Goal: Find contact information: Find contact information

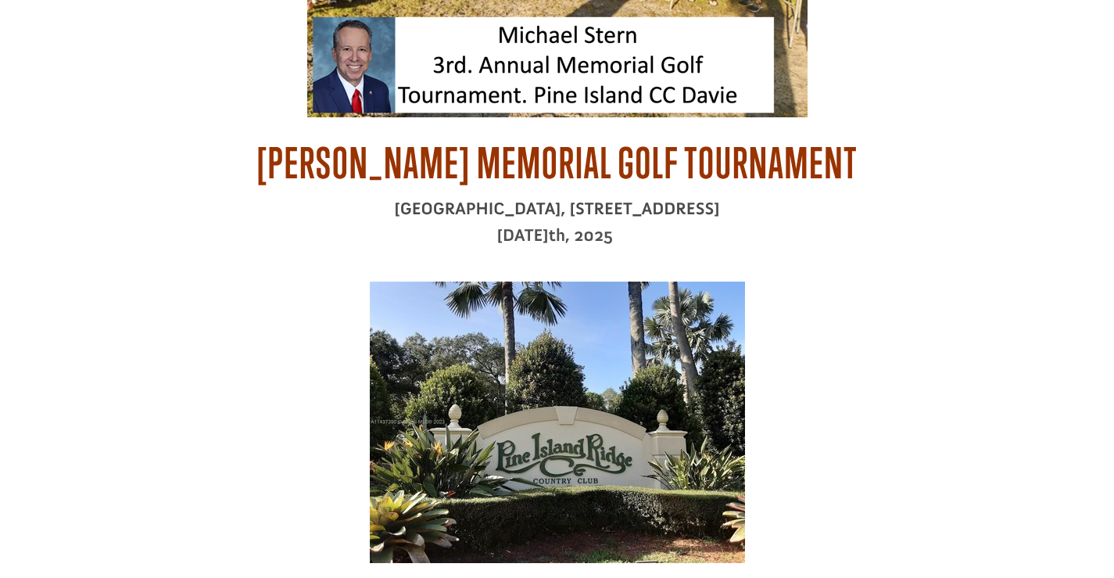
scroll to position [469, 0]
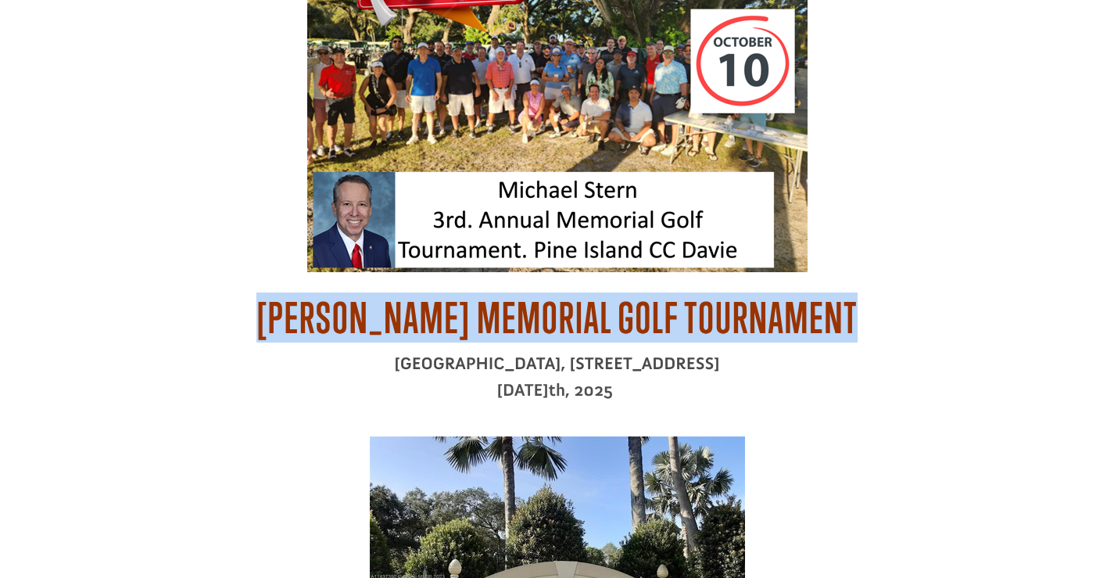
drag, startPoint x: 252, startPoint y: 317, endPoint x: 711, endPoint y: 94, distance: 510.5
click at [945, 319] on h2 "[PERSON_NAME] Memorial Golf Tournament" at bounding box center [557, 321] width 844 height 57
copy span "[PERSON_NAME] Memorial Golf Tournament"
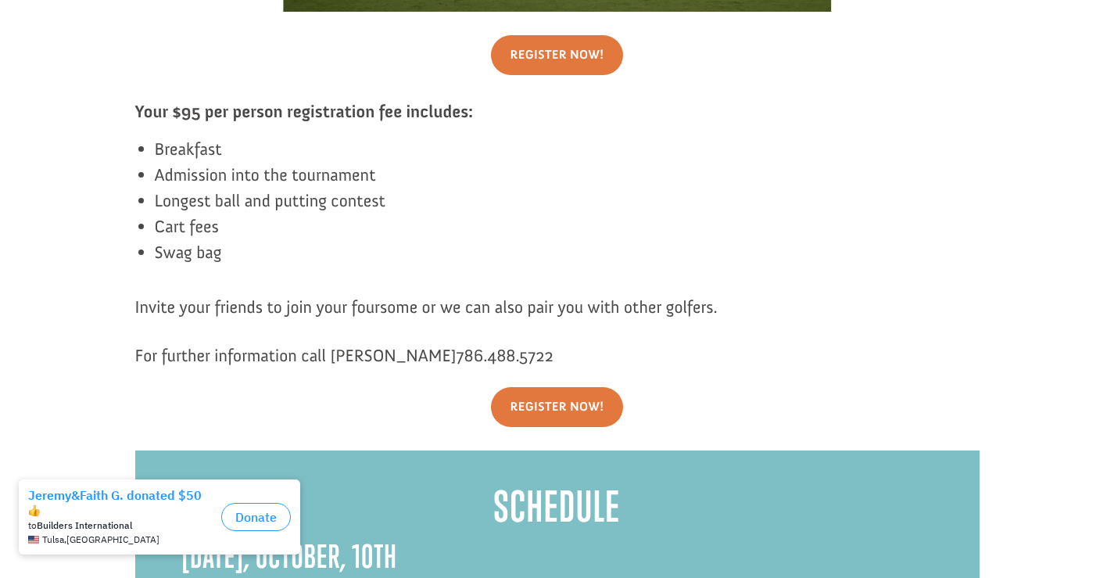
scroll to position [1876, 0]
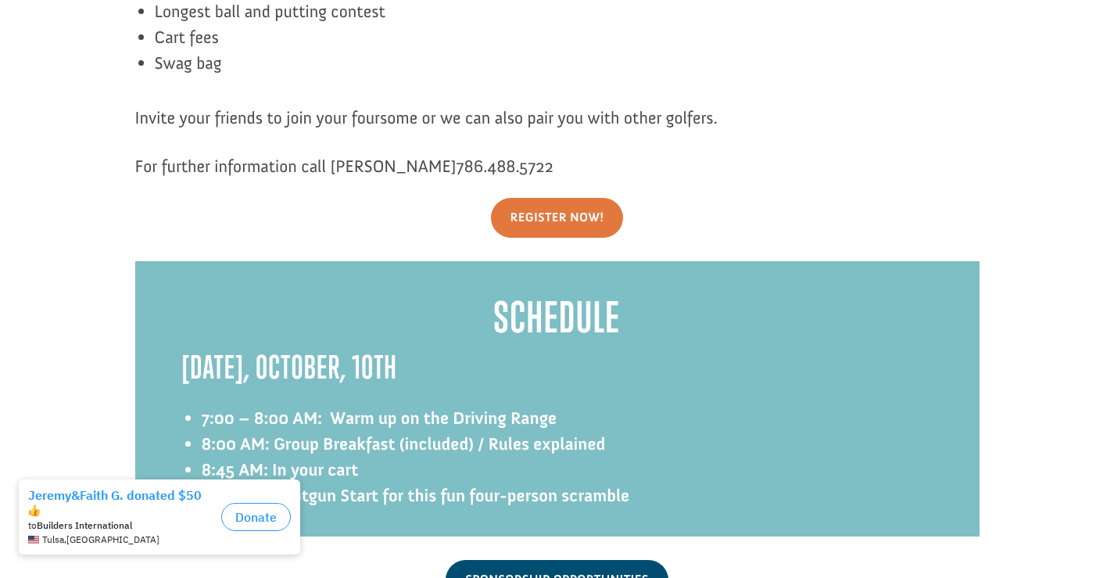
drag, startPoint x: 331, startPoint y: 141, endPoint x: 552, endPoint y: 142, distance: 221.3
click at [552, 153] on p "For further information call Matt Krac 786.488.5722" at bounding box center [557, 166] width 844 height 26
copy span "Matt Krac 786.488.5722"
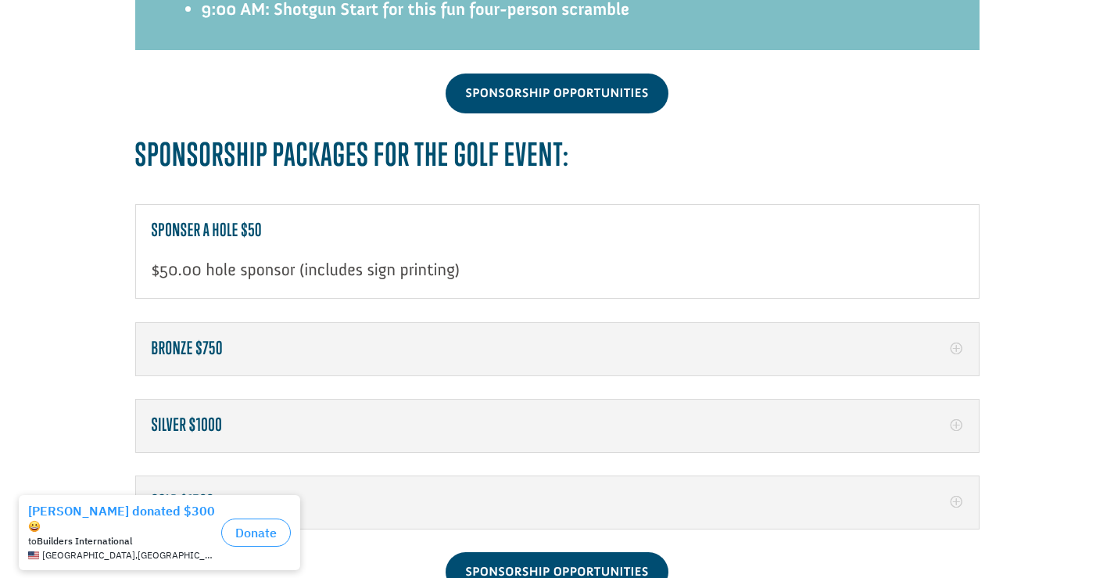
scroll to position [2215, 0]
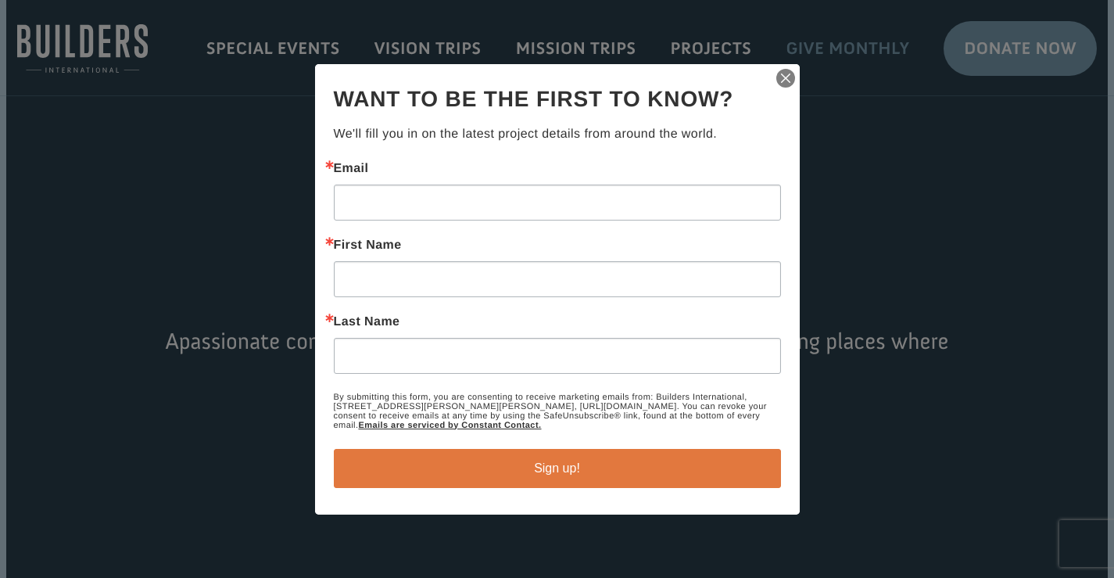
click at [779, 80] on img "button" at bounding box center [786, 78] width 22 height 22
